Goal: Task Accomplishment & Management: Manage account settings

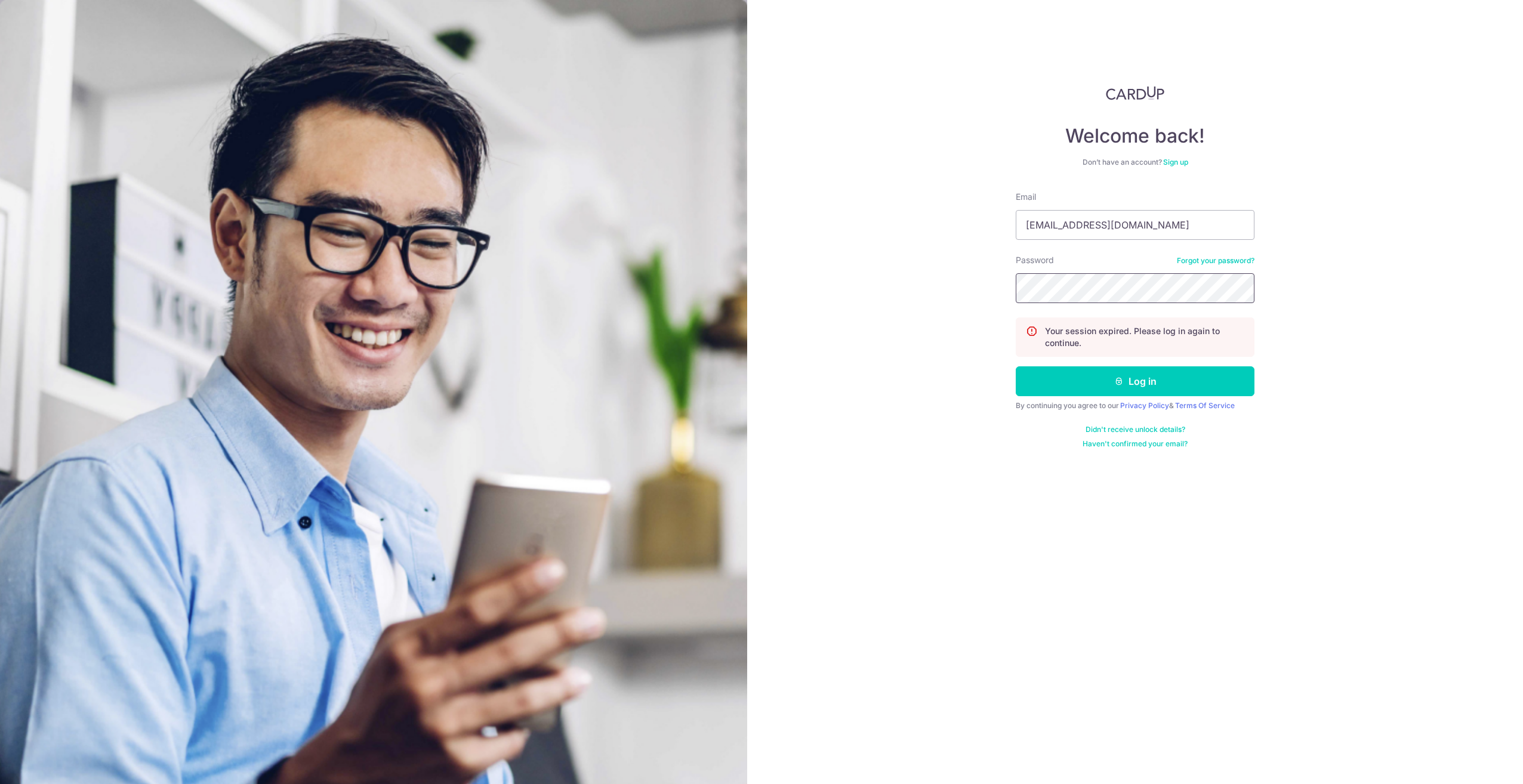
click at [1016, 366] on button "Log in" at bounding box center [1135, 381] width 239 height 30
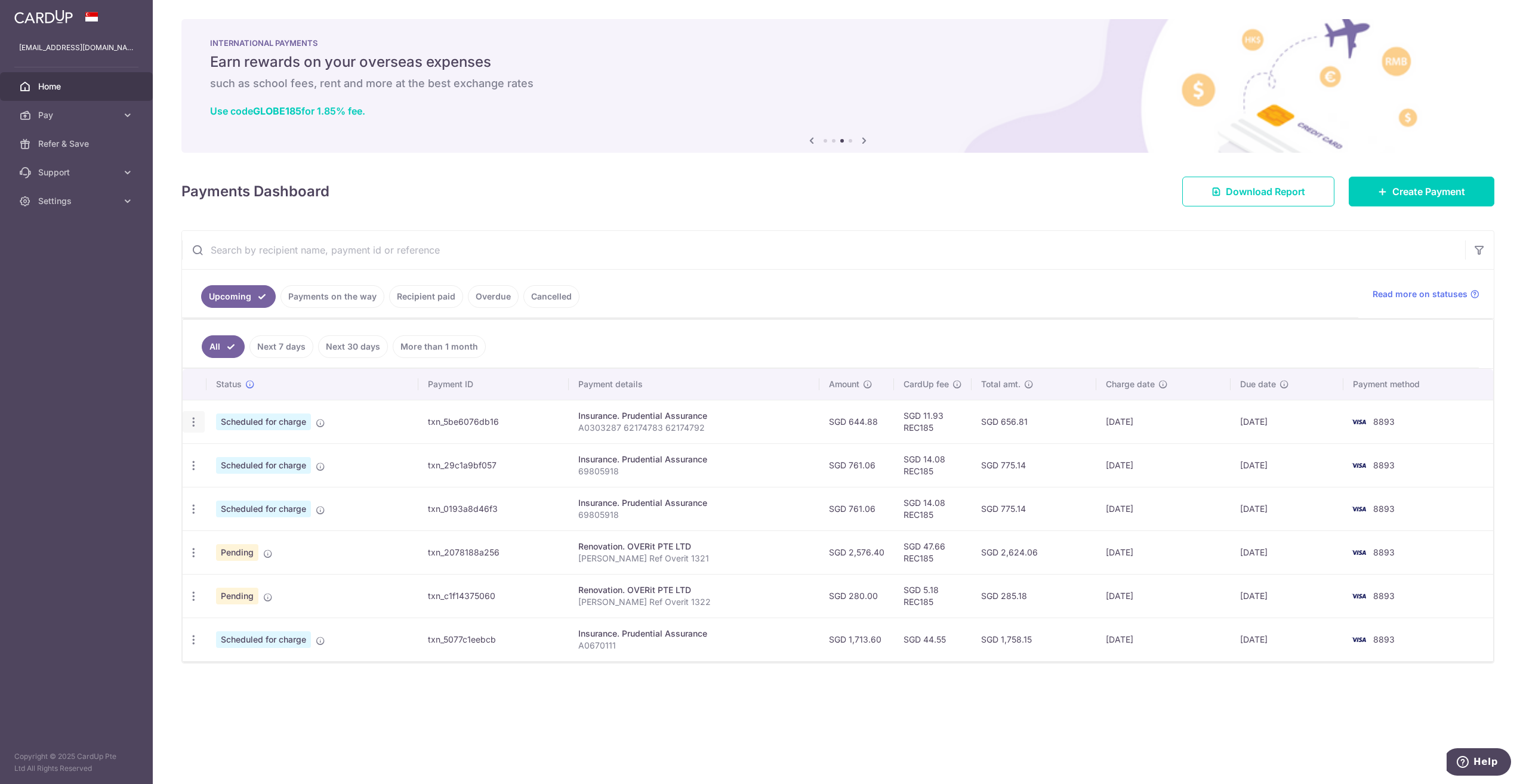
click at [193, 421] on icon "button" at bounding box center [194, 422] width 13 height 13
click at [247, 447] on span "Update payment" at bounding box center [257, 454] width 81 height 14
radio input "true"
type input "644.88"
type input "[DATE]"
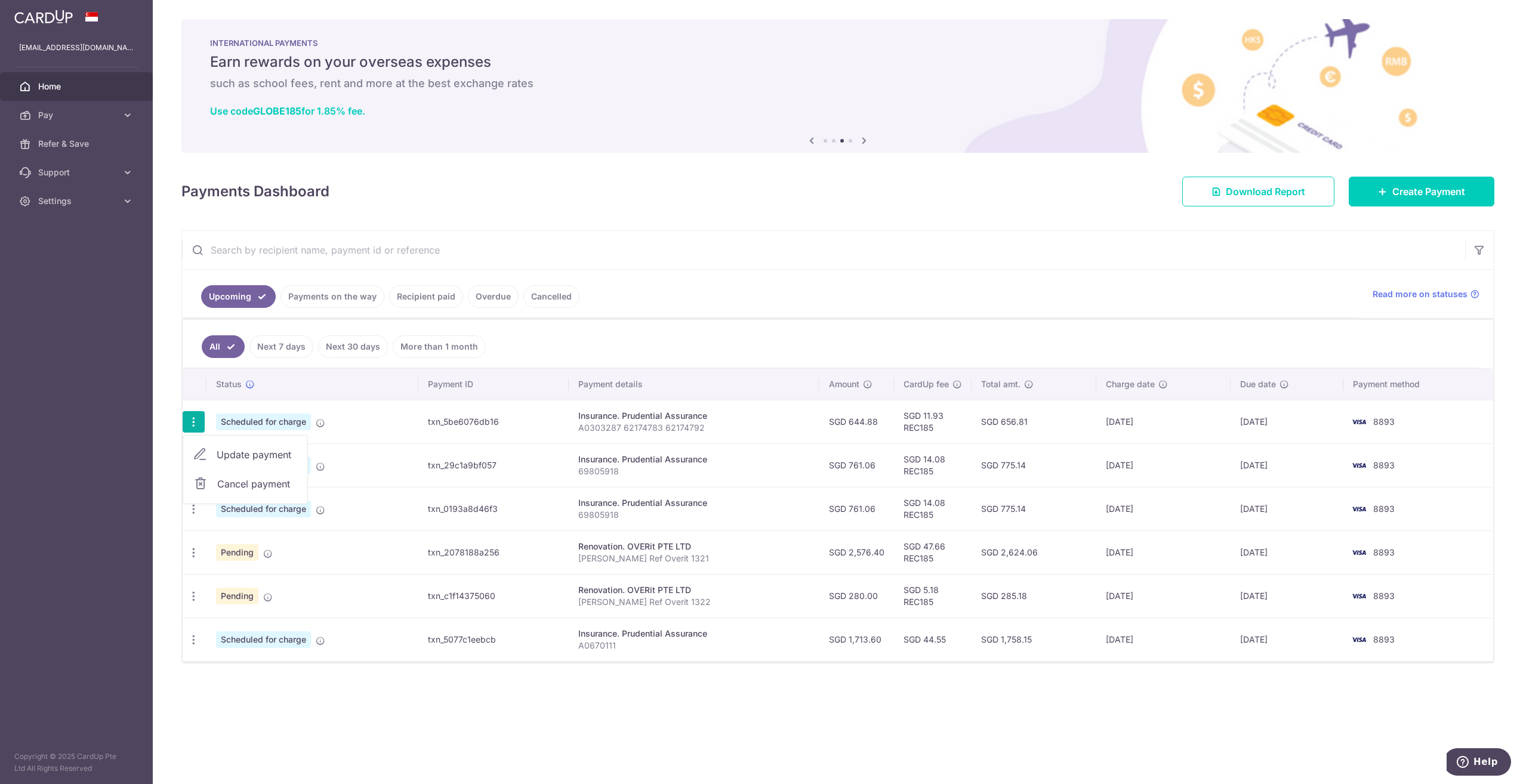
type input "A0303287 62174783 62174792"
type input "REC185"
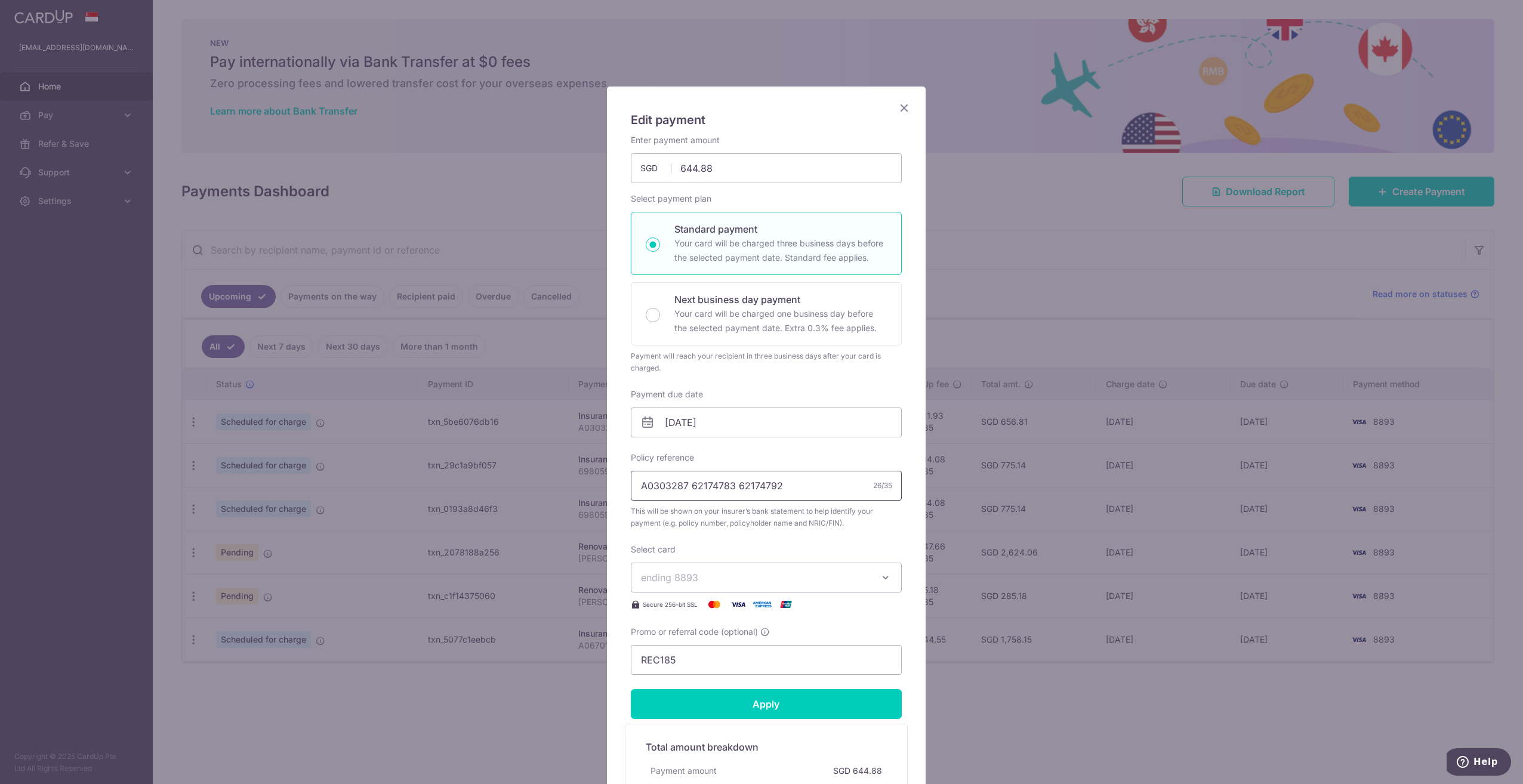
click at [823, 483] on input "A0303287 62174783 62174792" at bounding box center [766, 485] width 271 height 30
paste input "63857051"
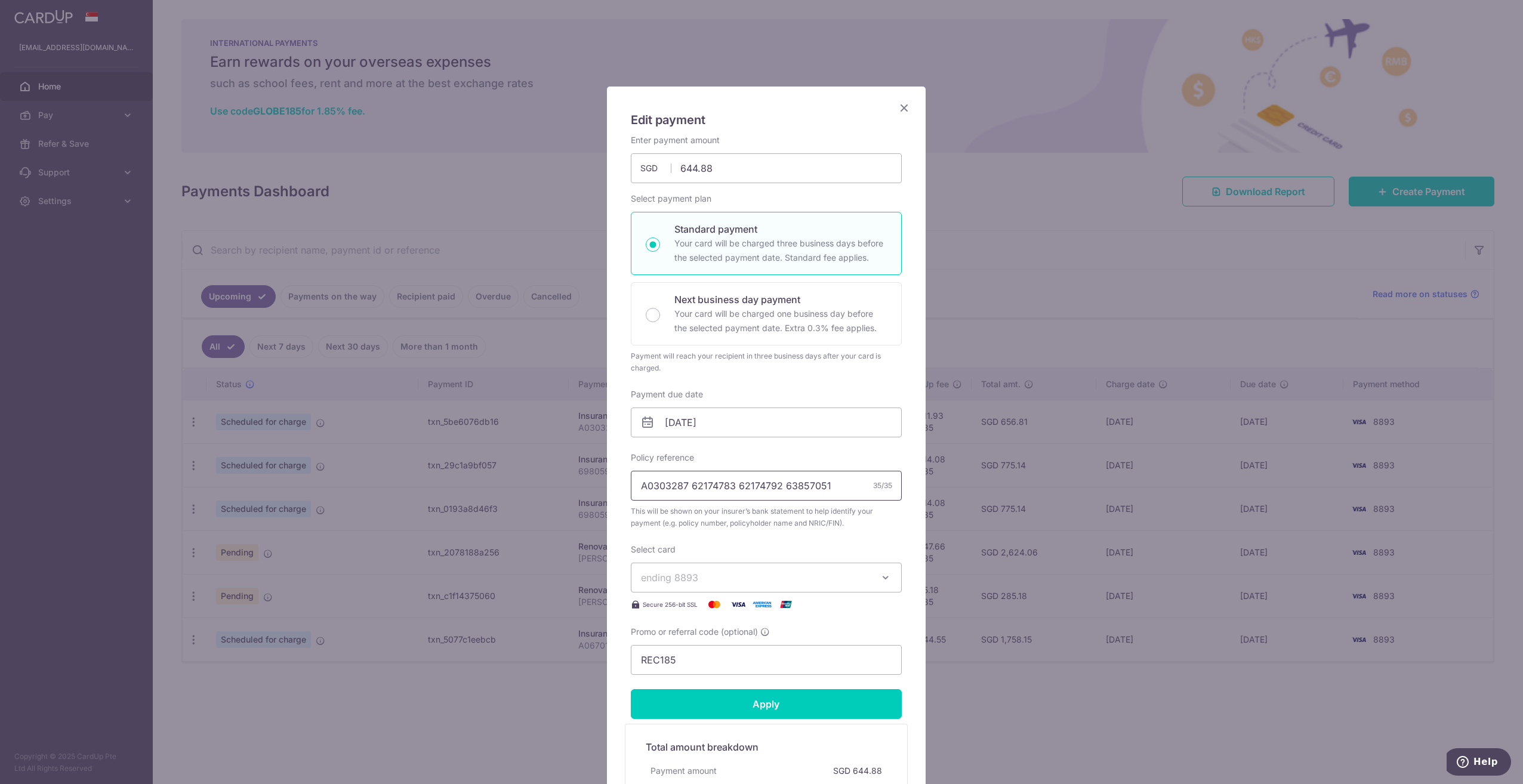
type input "A0303287 62174783 62174792 63857051"
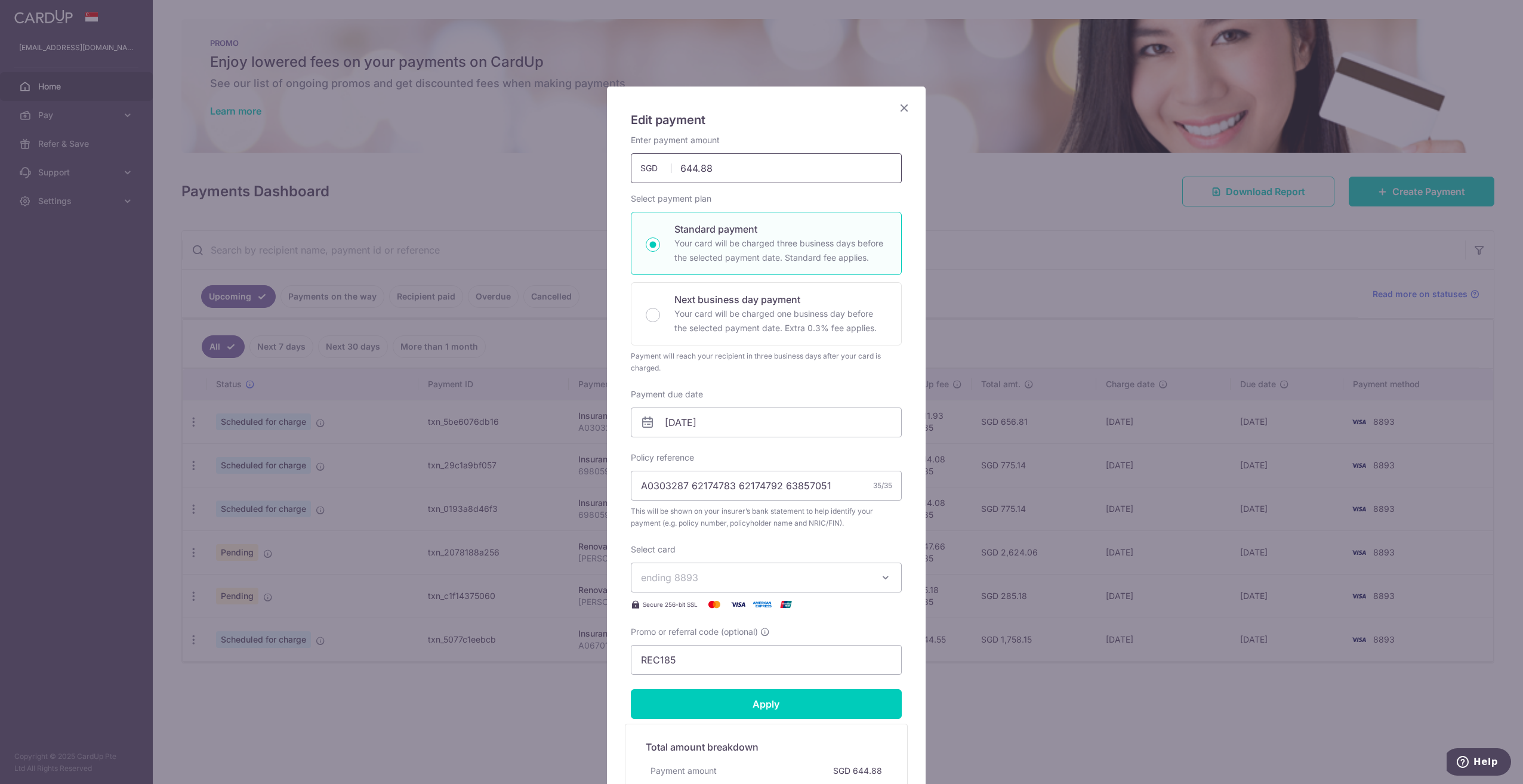
drag, startPoint x: 768, startPoint y: 165, endPoint x: 408, endPoint y: 153, distance: 360.2
click at [438, 151] on div "Edit payment By clicking apply, you will make changes to all payments to Pruden…" at bounding box center [762, 392] width 1523 height 784
type input "956.47"
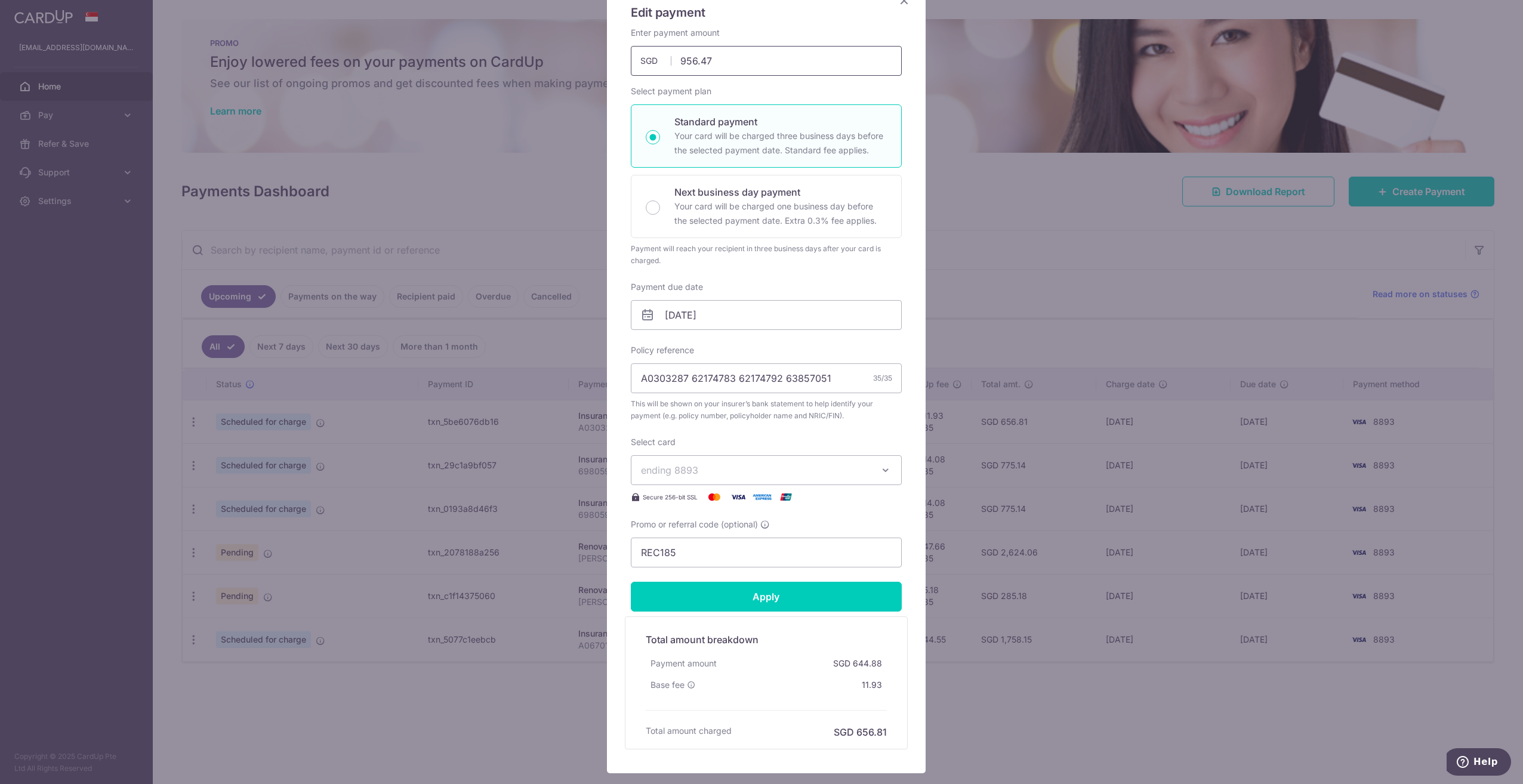
scroll to position [119, 0]
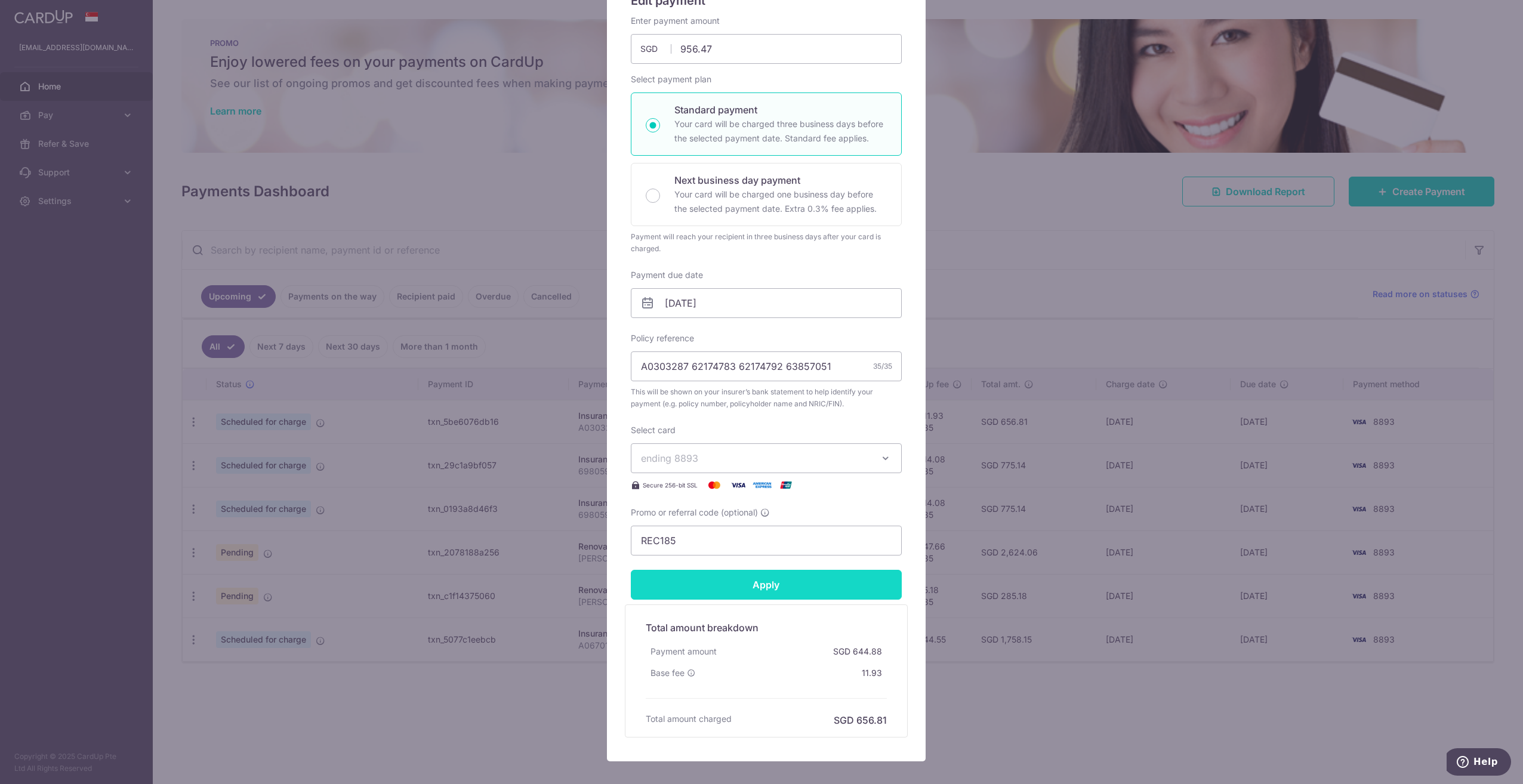
click at [733, 574] on input "Apply" at bounding box center [766, 584] width 271 height 30
type input "Successfully Applied"
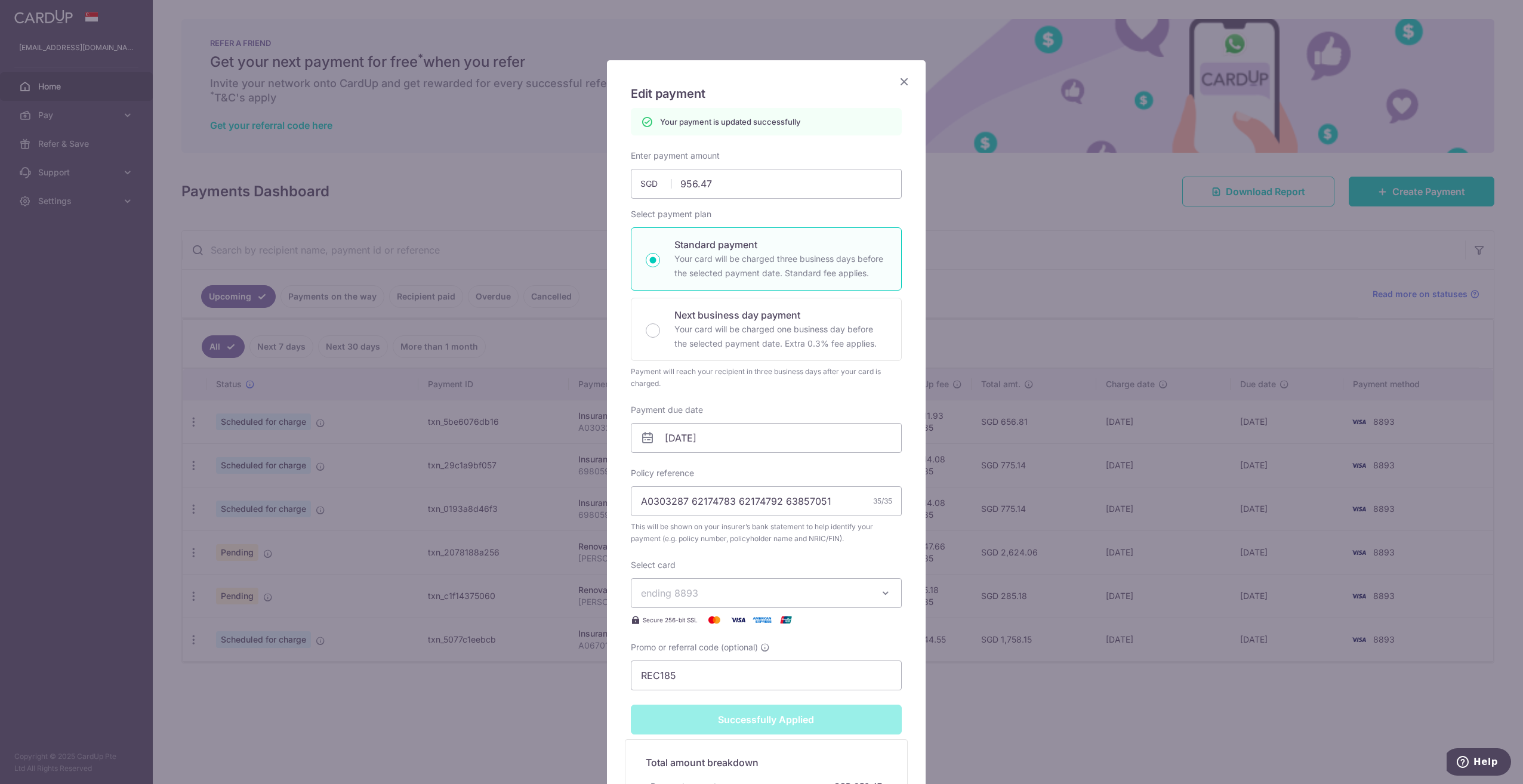
scroll to position [0, 0]
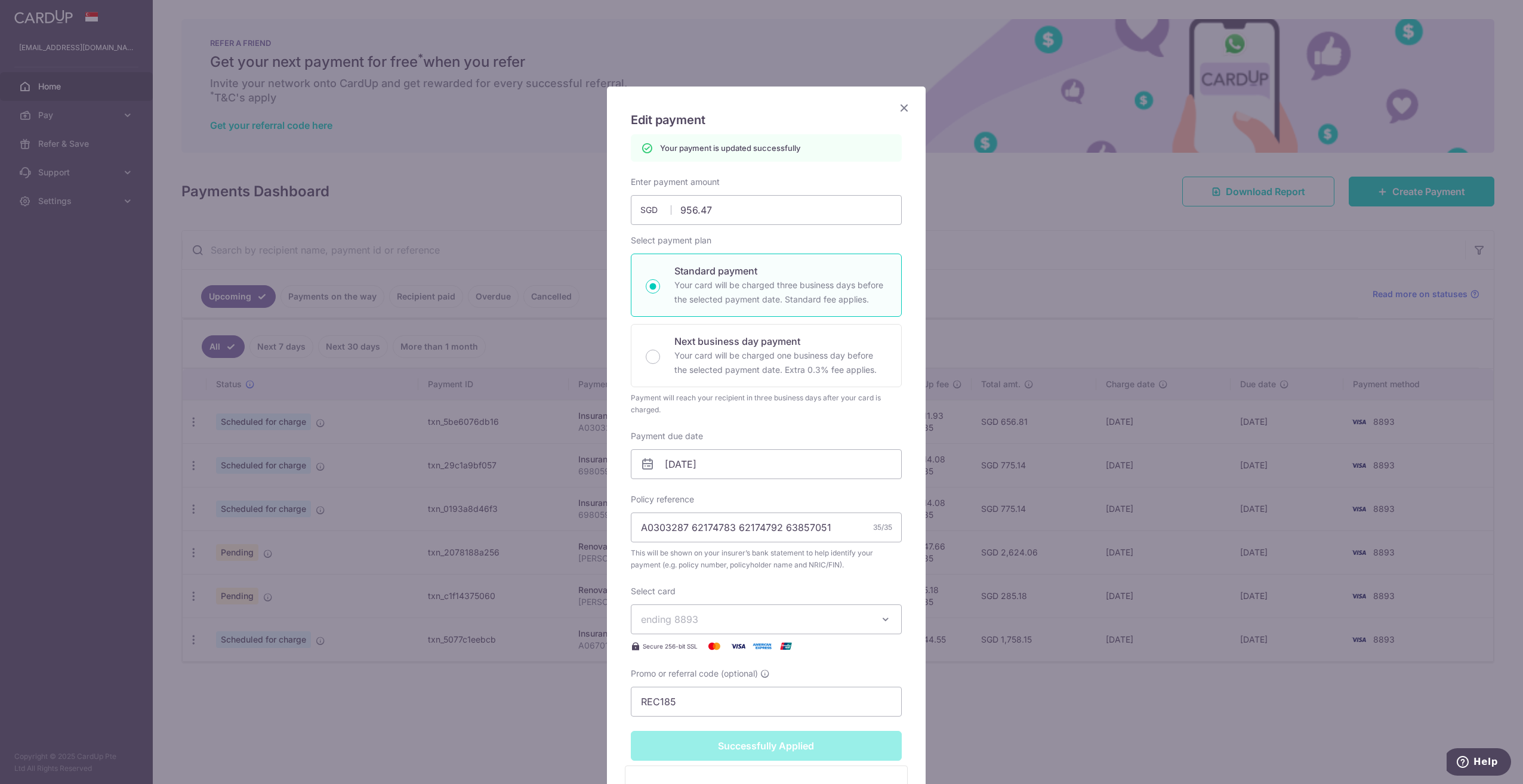
click at [959, 209] on div "Edit payment By clicking apply, you will make changes to all payments to Pruden…" at bounding box center [762, 392] width 1523 height 784
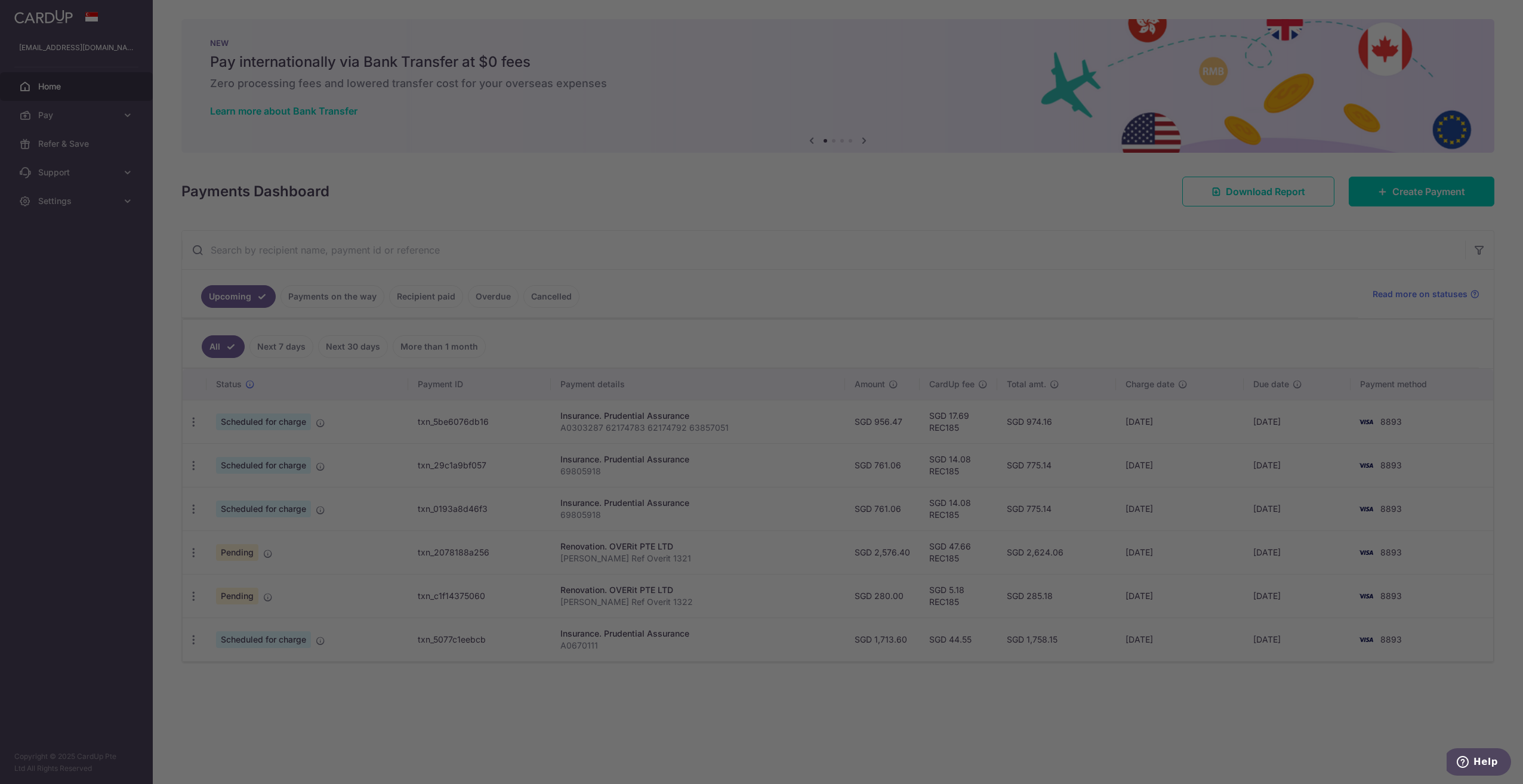
click at [957, 302] on div at bounding box center [769, 395] width 1538 height 791
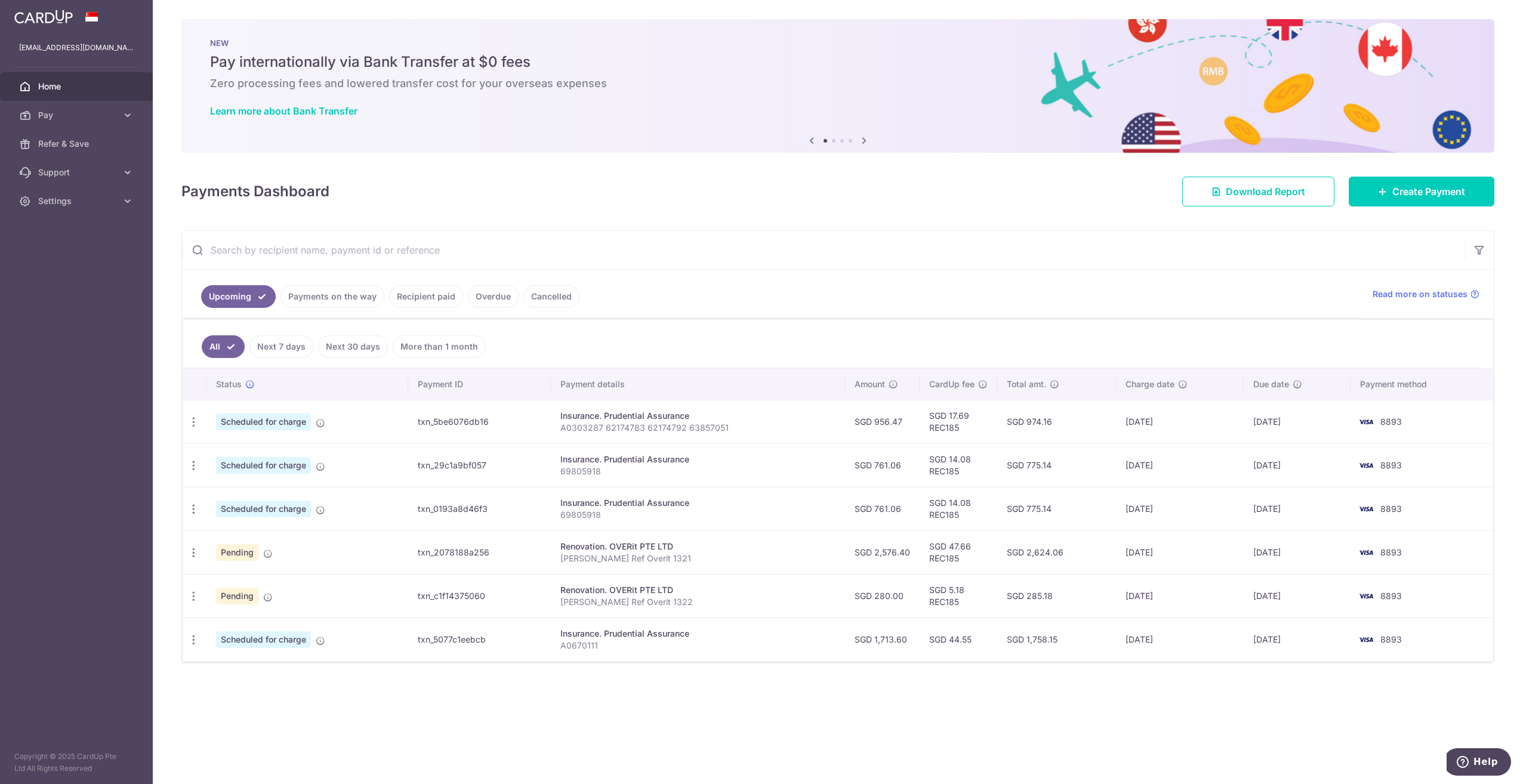
click at [877, 268] on input "text" at bounding box center [824, 249] width 1284 height 38
